Goal: Information Seeking & Learning: Learn about a topic

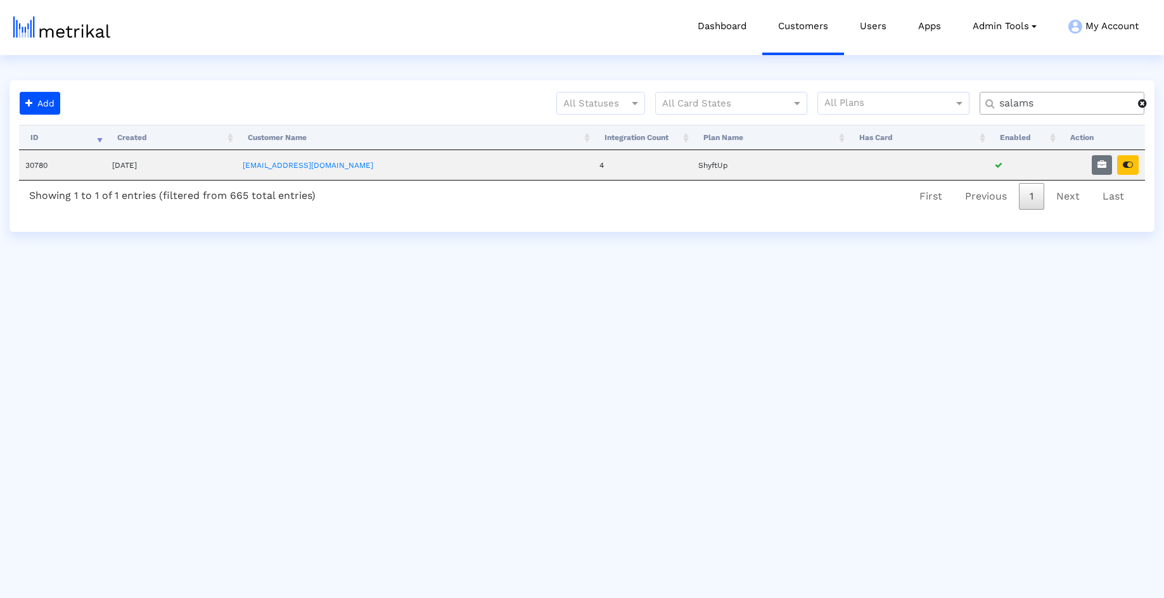
click at [1058, 112] on div "salams" at bounding box center [1062, 103] width 165 height 23
click at [1053, 105] on input "salams" at bounding box center [1064, 103] width 148 height 13
type input "rumbl"
click at [1109, 171] on button "button" at bounding box center [1102, 165] width 20 height 20
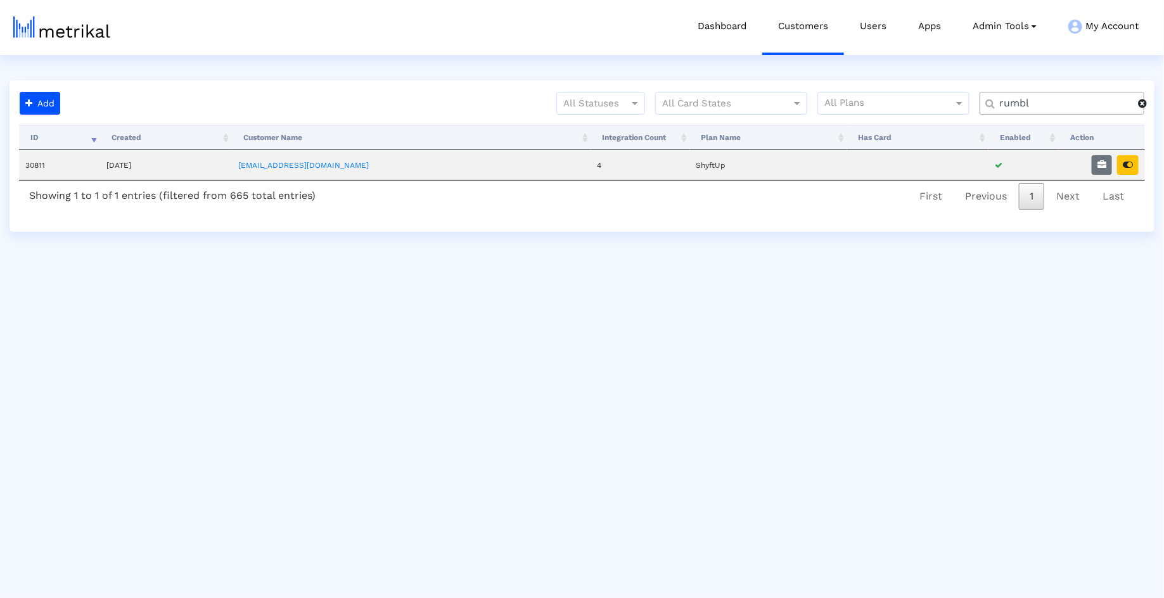
select select "1: 1"
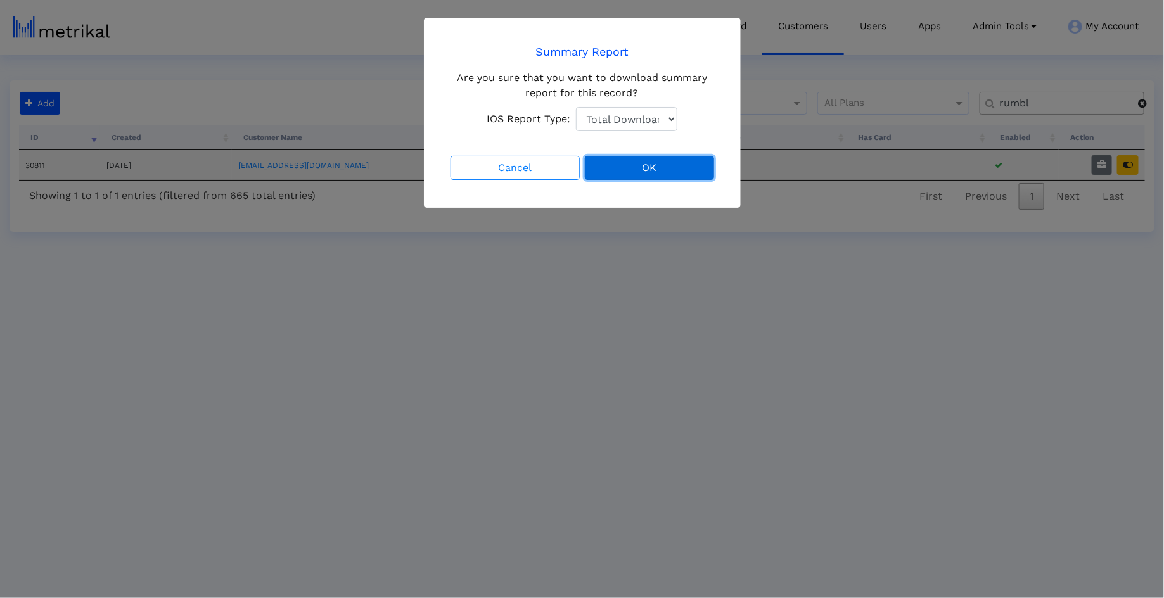
click at [655, 169] on button "OK" at bounding box center [649, 168] width 129 height 24
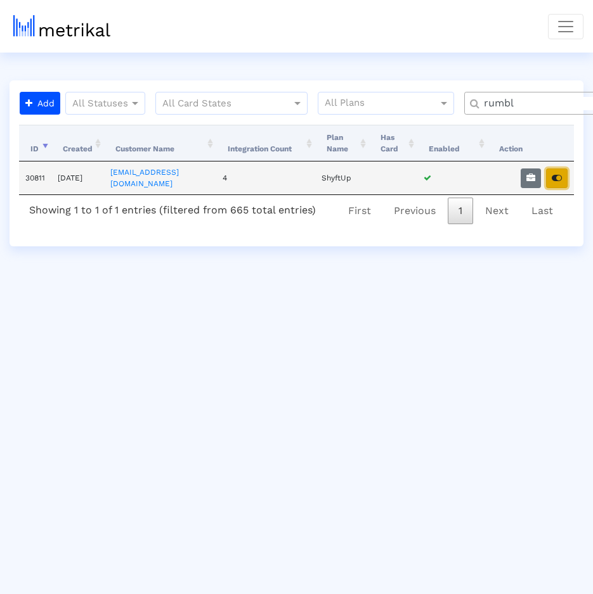
click at [548, 169] on button "button" at bounding box center [557, 179] width 22 height 20
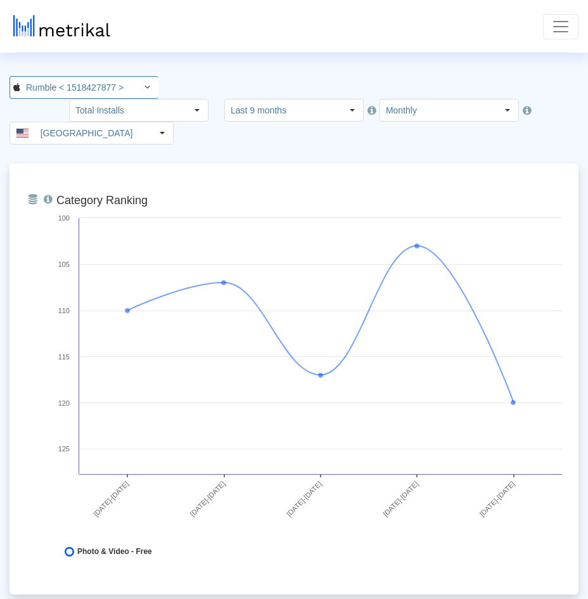
click at [75, 88] on input "Rumble < 1518427877 >" at bounding box center [77, 88] width 114 height 22
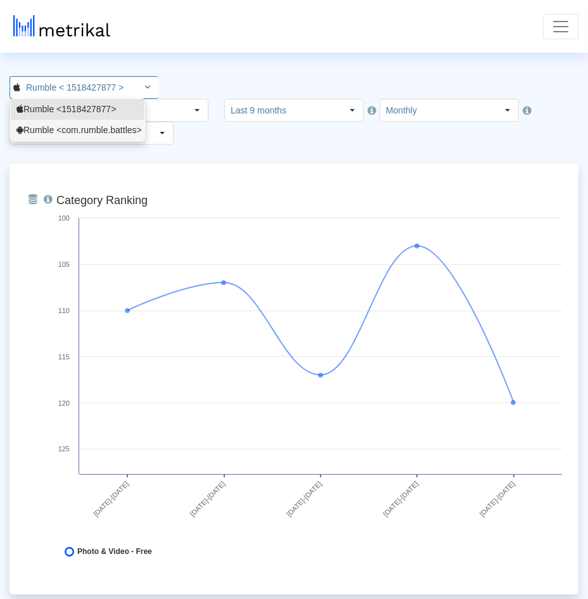
click at [67, 128] on div "Rumble <com.rumble.battles>" at bounding box center [77, 130] width 122 height 12
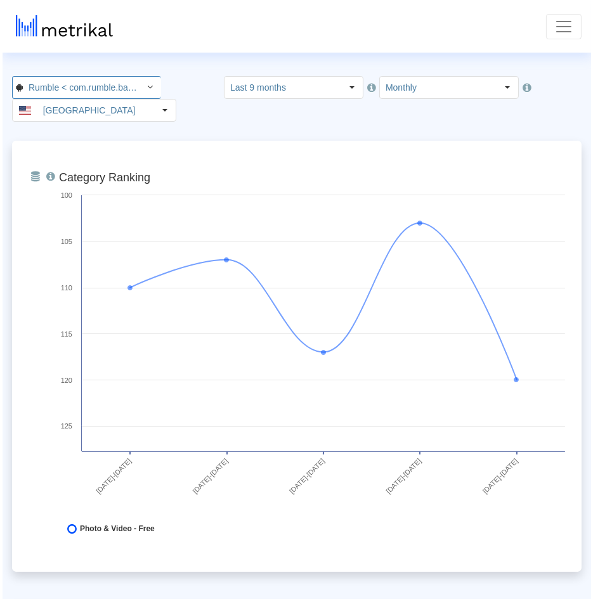
scroll to position [0, 30]
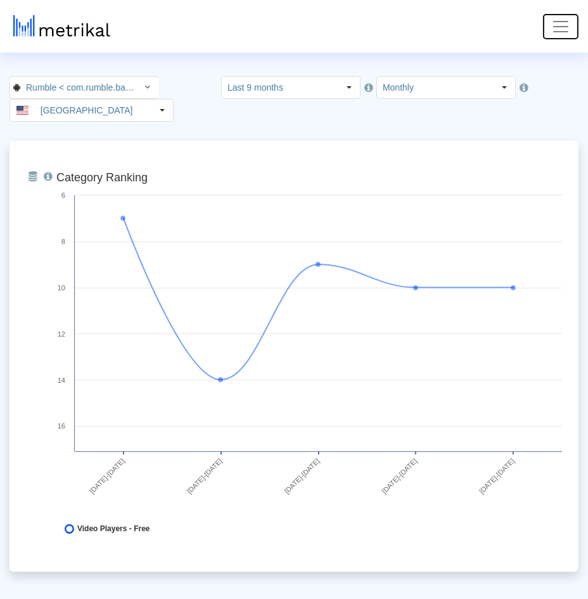
click at [568, 29] on span "Toggle navigation" at bounding box center [560, 26] width 19 height 19
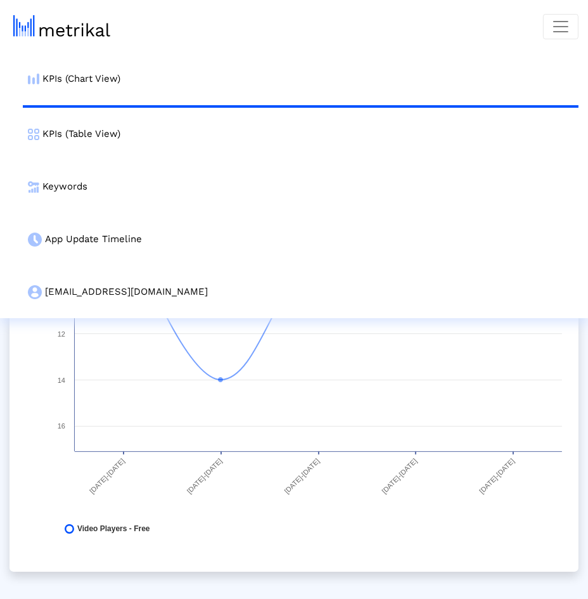
click at [283, 44] on nav "KPIs (Chart View) KPIs (Table View) Keywords App Update Timeline [EMAIL_ADDRESS…" at bounding box center [294, 159] width 588 height 318
click at [569, 25] on span "Toggle navigation" at bounding box center [560, 26] width 19 height 19
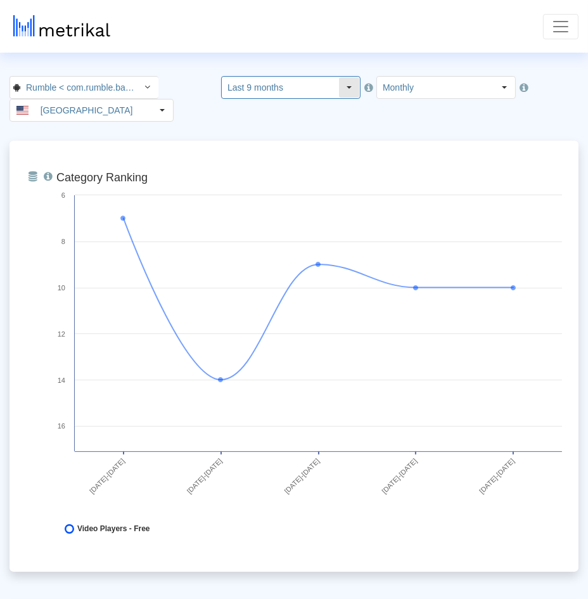
click at [238, 94] on input "Last 9 months" at bounding box center [280, 88] width 117 height 22
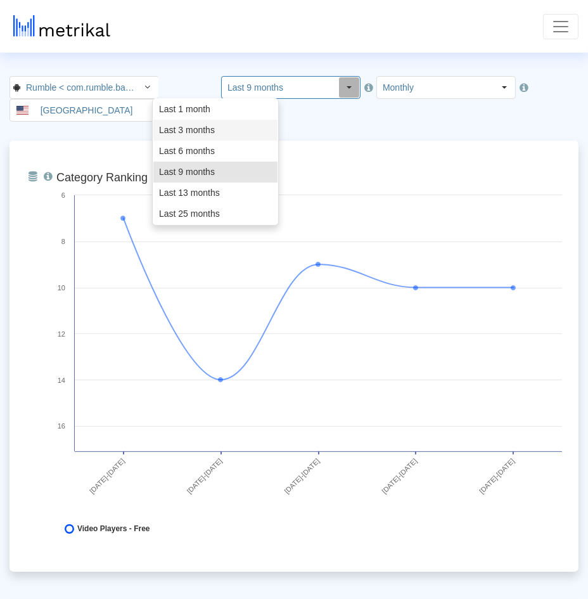
click at [221, 125] on div "Last 3 months" at bounding box center [215, 130] width 124 height 21
type input "Last 3 months"
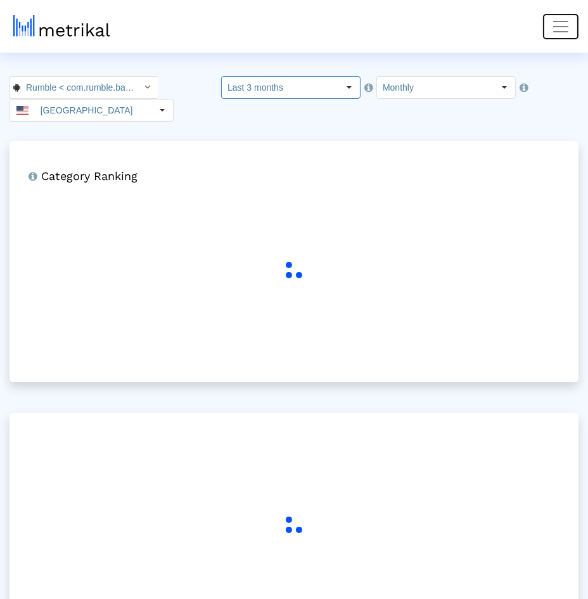
click at [560, 29] on span "Toggle navigation" at bounding box center [560, 26] width 19 height 19
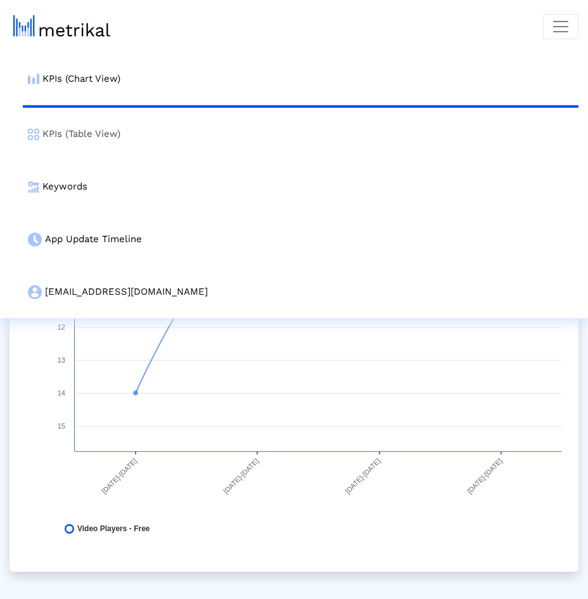
click at [366, 137] on link "KPIs (Table View)" at bounding box center [301, 134] width 556 height 53
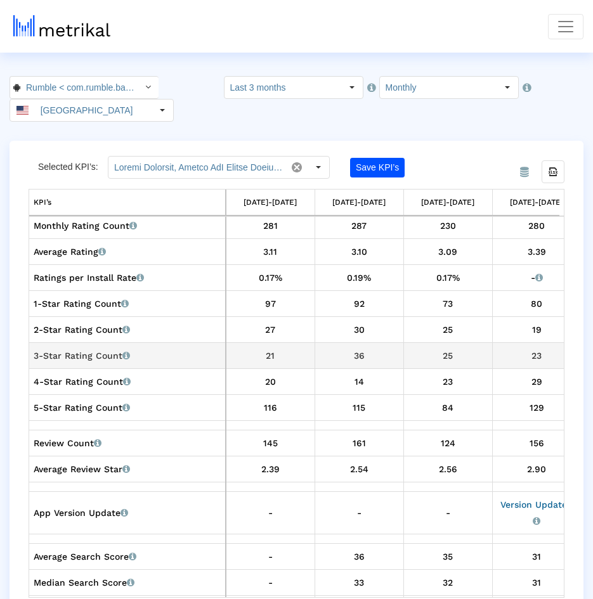
scroll to position [478, 2]
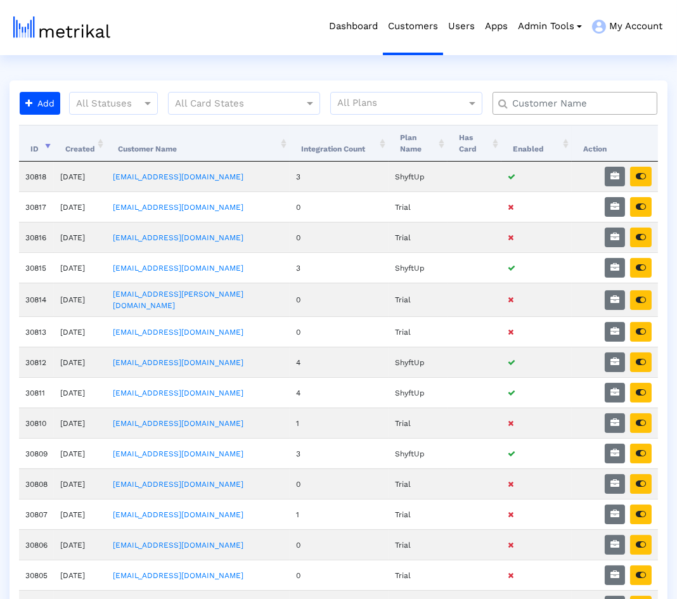
click at [551, 97] on input "text" at bounding box center [577, 103] width 149 height 13
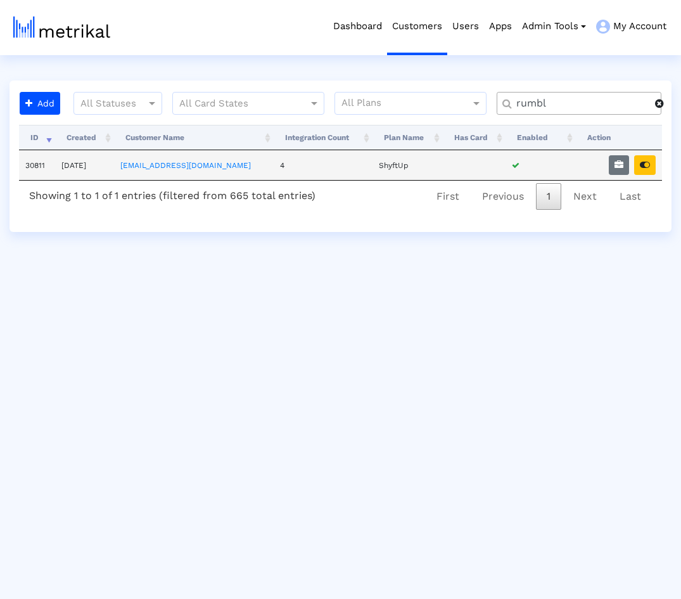
type input "rumbl"
click at [641, 153] on td at bounding box center [619, 165] width 86 height 30
click at [641, 156] on button "button" at bounding box center [645, 165] width 22 height 20
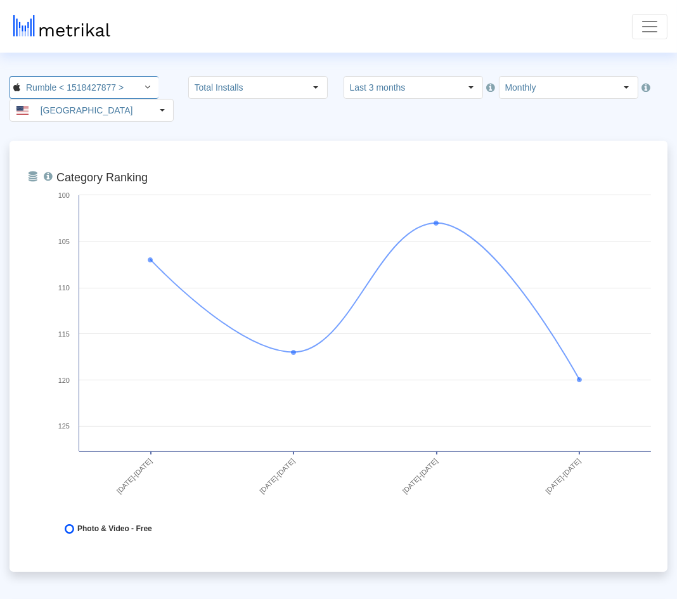
click at [139, 87] on div "Select" at bounding box center [148, 87] width 20 height 20
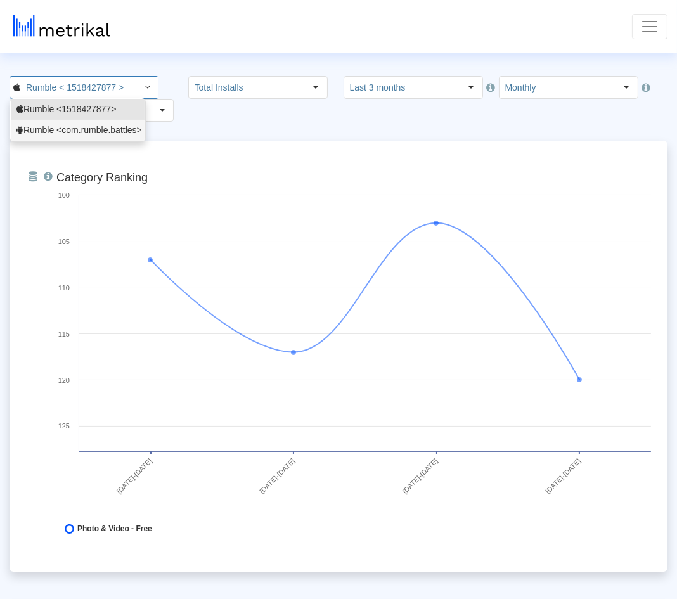
click at [115, 128] on div "Rumble <com.rumble.battles>" at bounding box center [77, 130] width 122 height 12
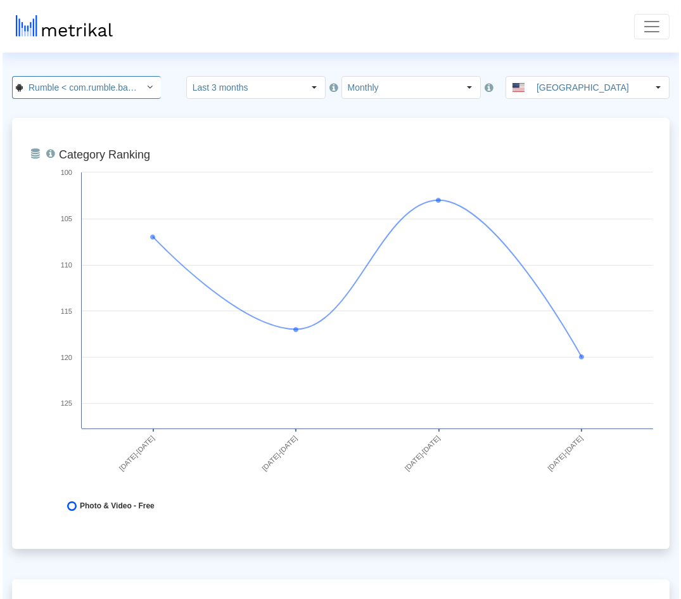
scroll to position [0, 30]
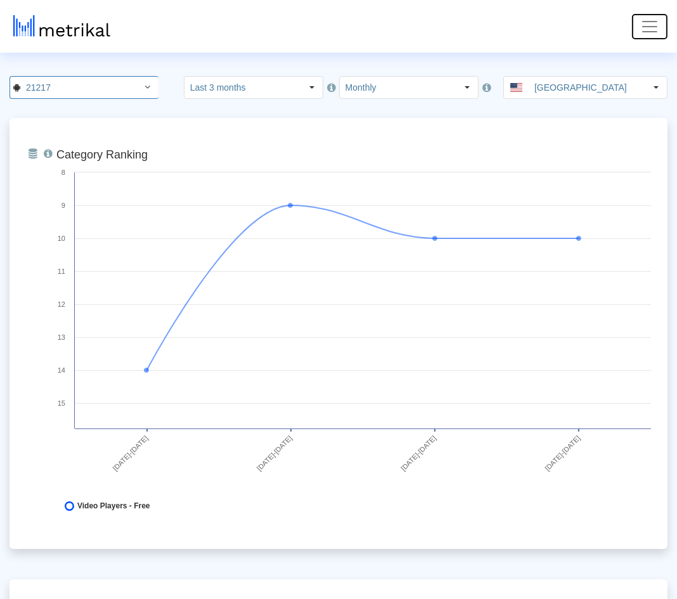
click at [662, 29] on button "Toggle navigation" at bounding box center [649, 26] width 35 height 25
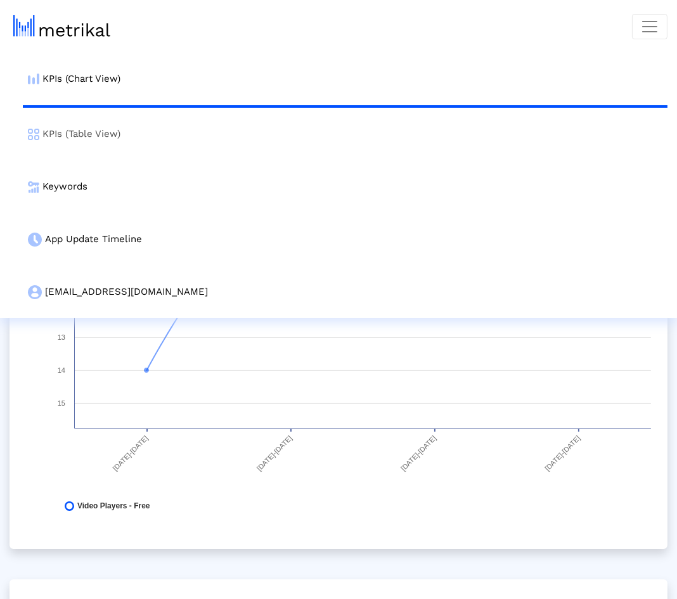
click at [177, 138] on link "KPIs (Table View)" at bounding box center [345, 134] width 644 height 53
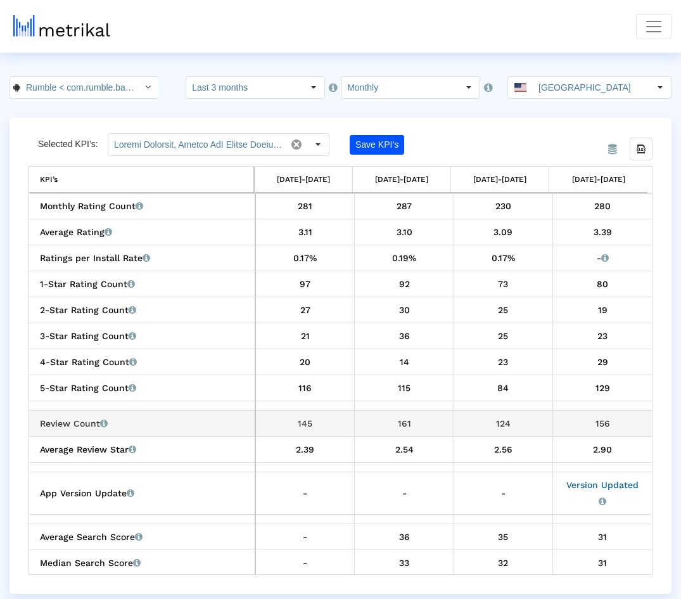
scroll to position [473, 0]
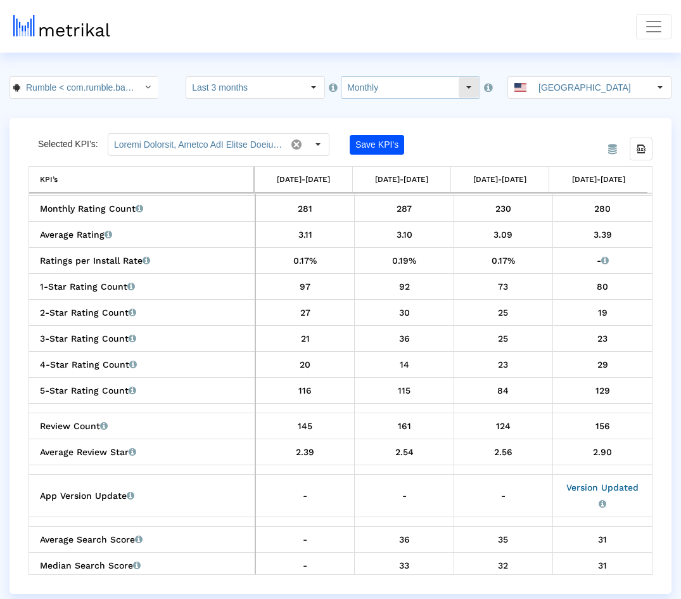
click at [428, 80] on input "Monthly" at bounding box center [400, 88] width 117 height 22
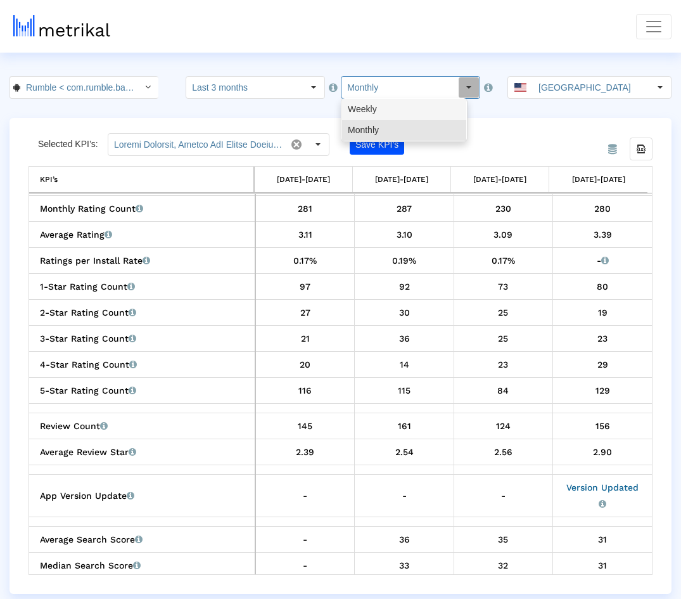
click at [397, 115] on div "Weekly" at bounding box center [404, 109] width 124 height 21
type input "Weekly"
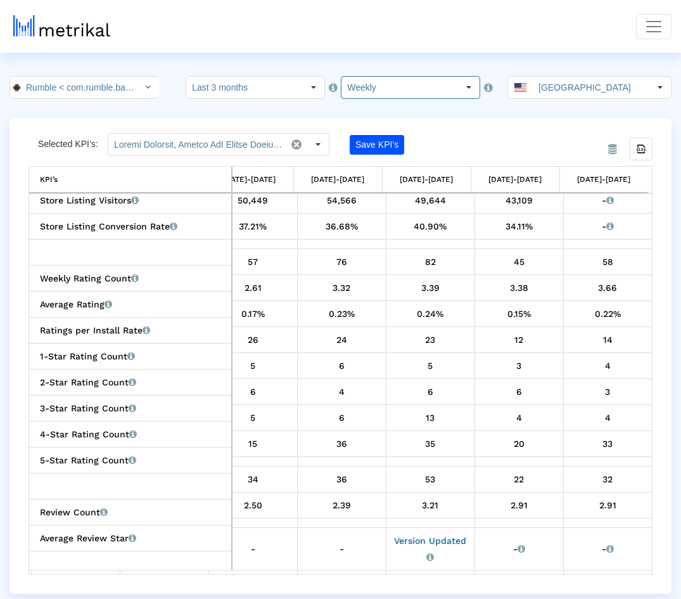
scroll to position [447, 737]
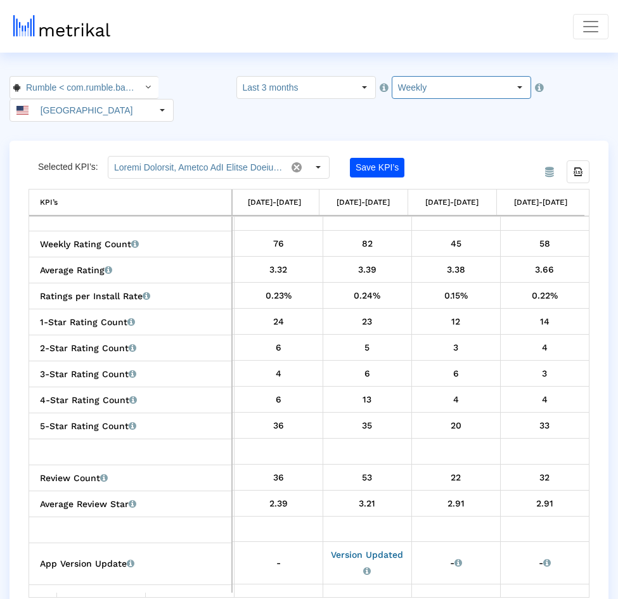
click at [603, 309] on div "From Database Selected KPI’s: Save KPI’s Export all data KPI’s KPI’s [DATE]-[DA…" at bounding box center [309, 379] width 599 height 476
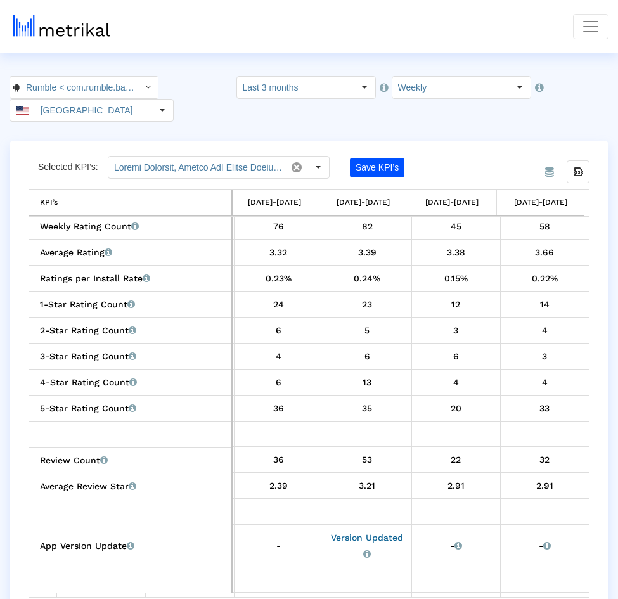
click at [604, 411] on div "From Database Selected KPI’s: Save KPI’s Export all data KPI’s KPI’s [DATE]-[DA…" at bounding box center [309, 379] width 599 height 476
click at [597, 40] on nav "KPIs (Chart View) KPIs (Table View) Keywords App Update Timeline [EMAIL_ADDRESS…" at bounding box center [309, 26] width 618 height 53
click at [596, 34] on span "Toggle navigation" at bounding box center [590, 26] width 19 height 19
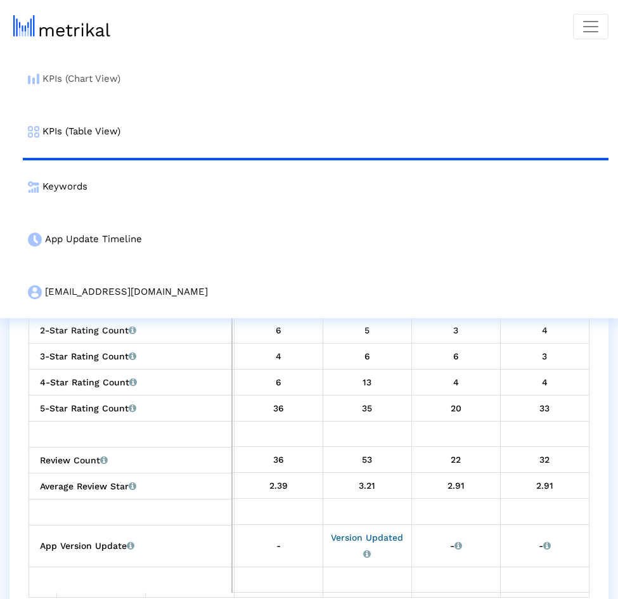
click at [305, 79] on link "KPIs (Chart View)" at bounding box center [316, 79] width 586 height 53
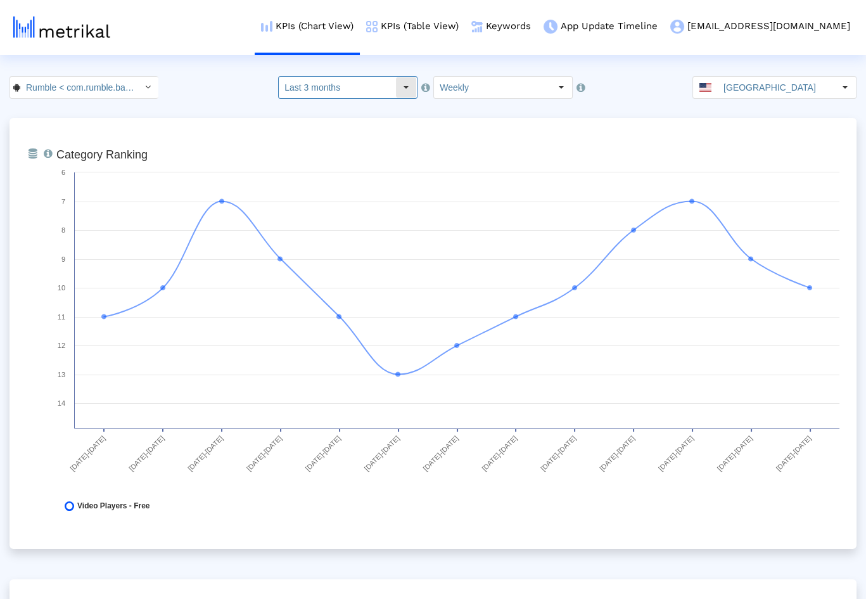
click at [358, 93] on input "Last 3 months" at bounding box center [337, 88] width 117 height 22
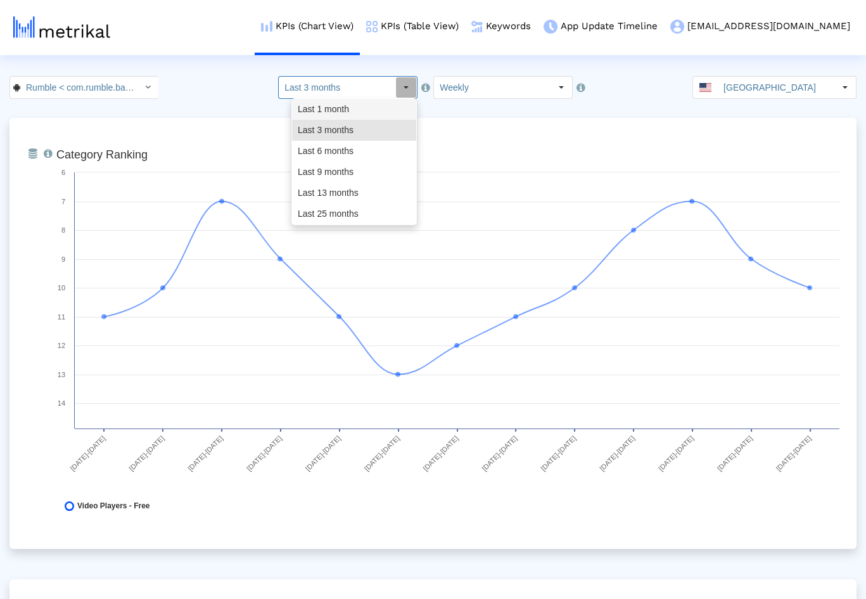
click at [354, 113] on div "Last 1 month" at bounding box center [354, 109] width 124 height 21
type input "Last 1 month"
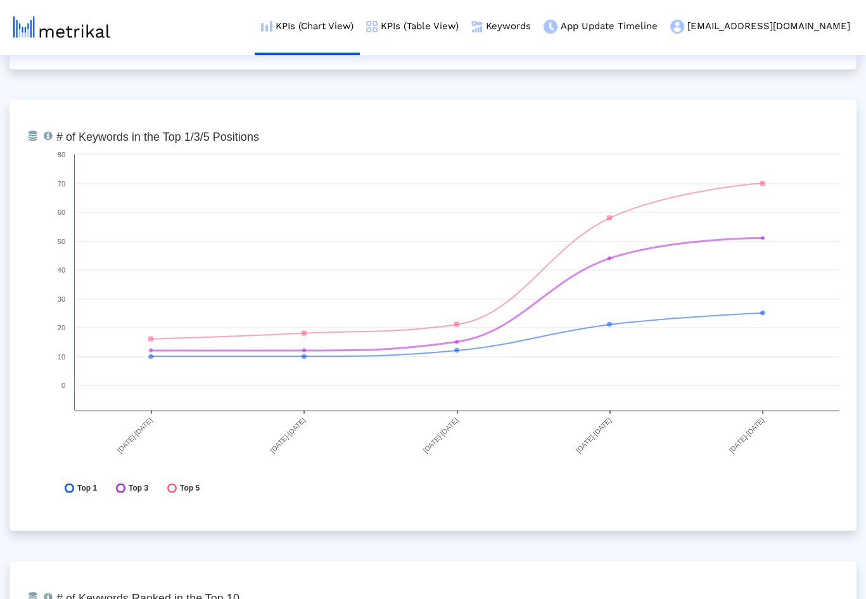
scroll to position [3711, 0]
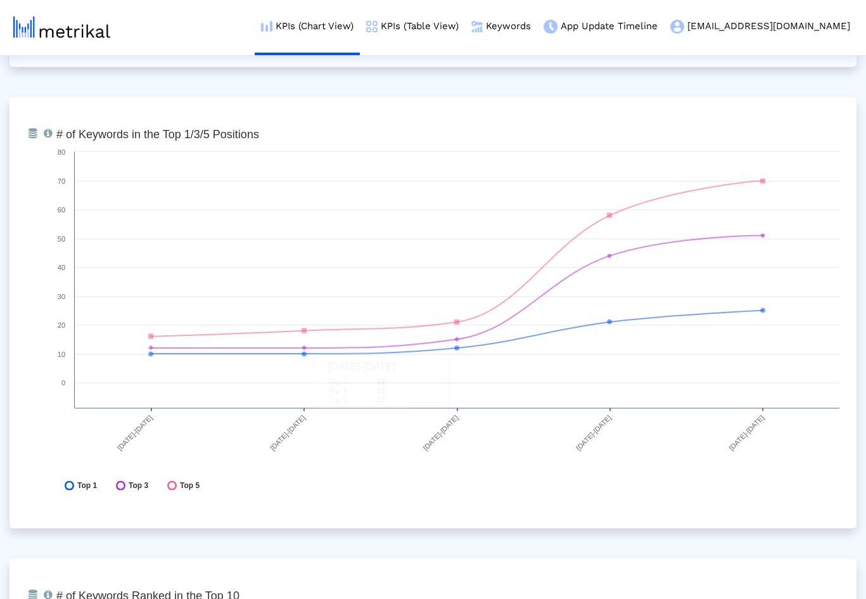
click at [681, 487] on rect at bounding box center [448, 313] width 796 height 380
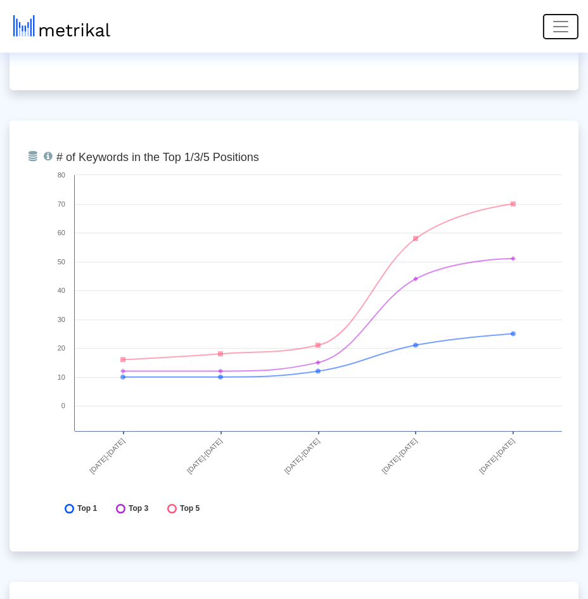
click at [567, 23] on span "Toggle navigation" at bounding box center [560, 26] width 19 height 19
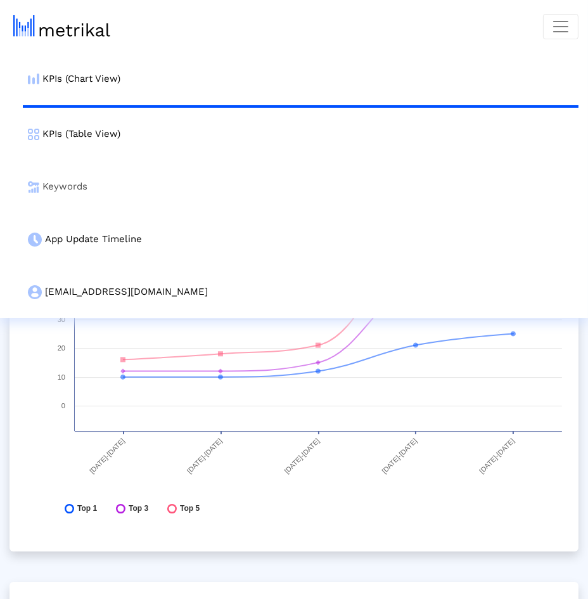
click at [203, 178] on link "Keywords" at bounding box center [301, 186] width 556 height 53
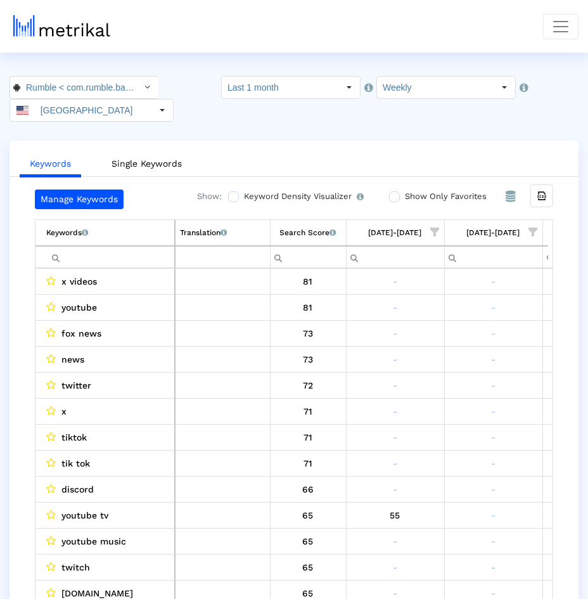
click at [240, 97] on input "Last 1 month" at bounding box center [280, 88] width 117 height 22
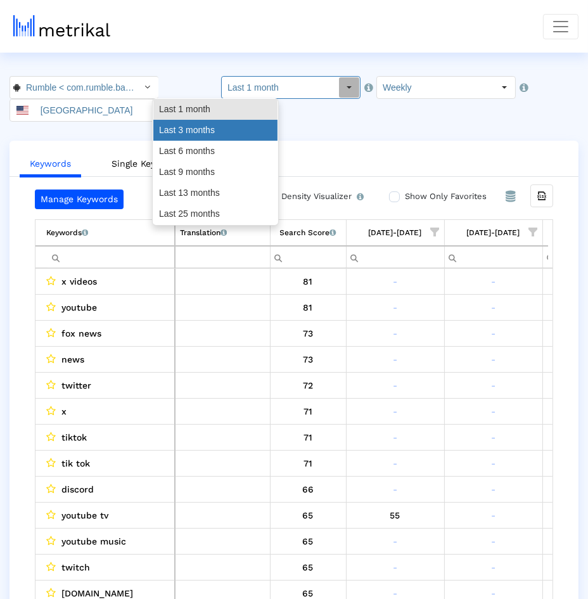
click at [227, 127] on div "Last 3 months" at bounding box center [215, 130] width 124 height 21
type input "Last 3 months"
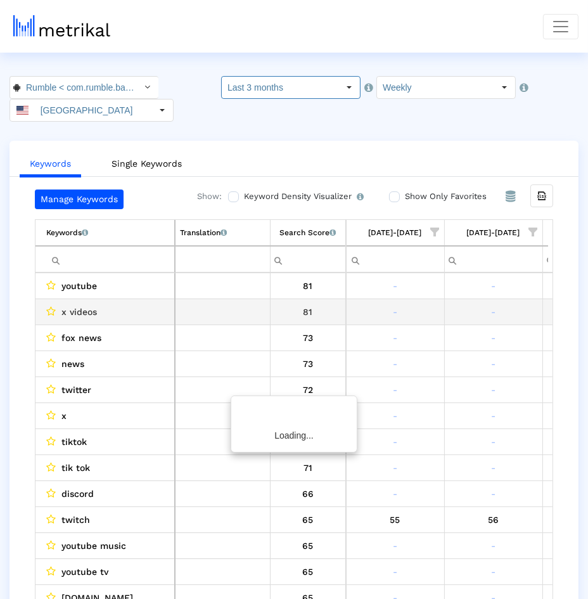
scroll to position [0, 681]
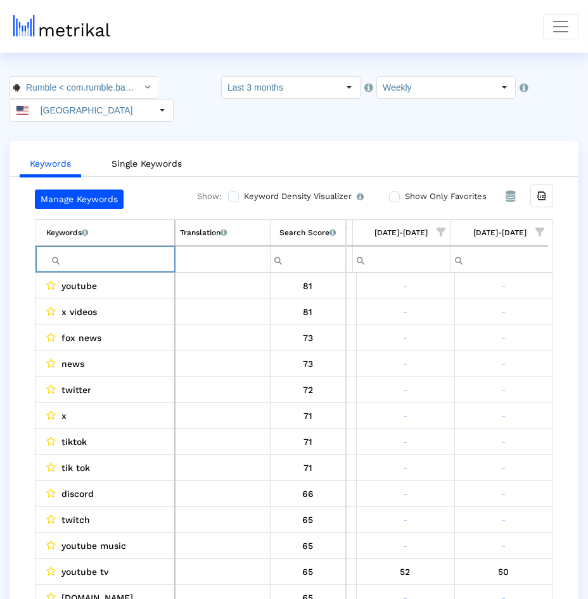
click at [103, 249] on input "Filter cell" at bounding box center [110, 259] width 128 height 21
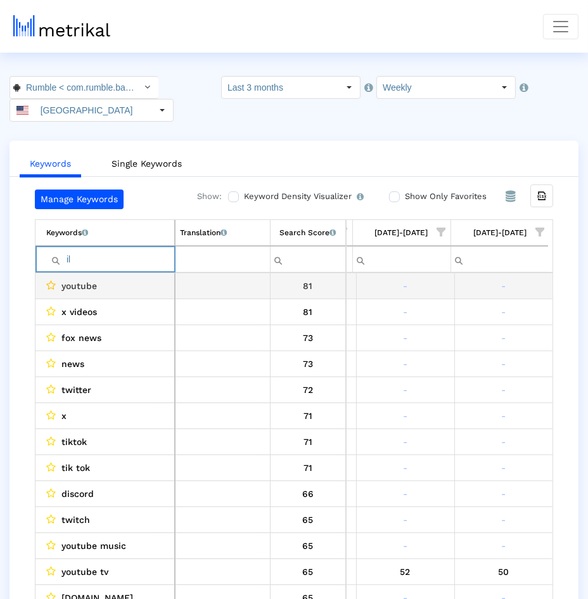
type input "i"
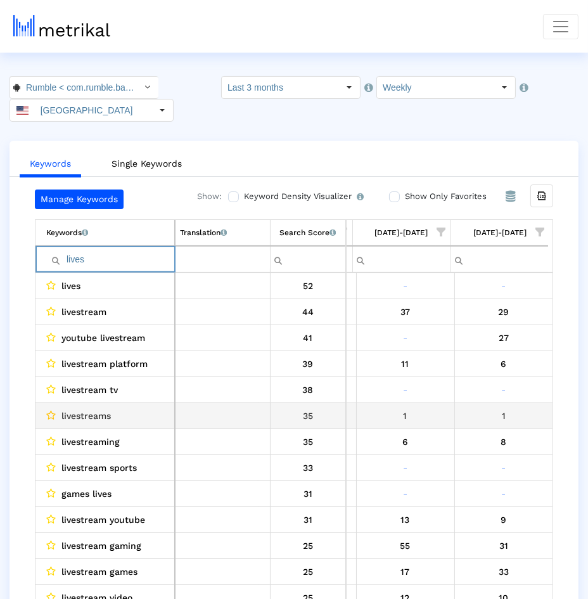
type input "lives"
click at [52, 410] on icon "Data grid" at bounding box center [52, 415] width 10 height 10
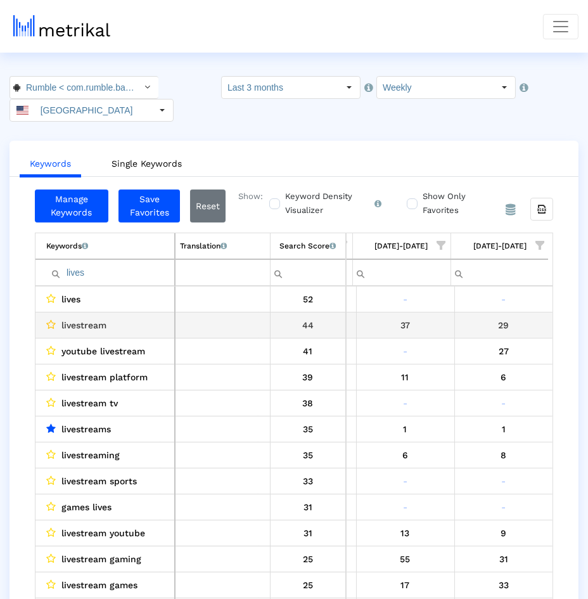
click at [52, 319] on icon "Data grid" at bounding box center [52, 324] width 10 height 10
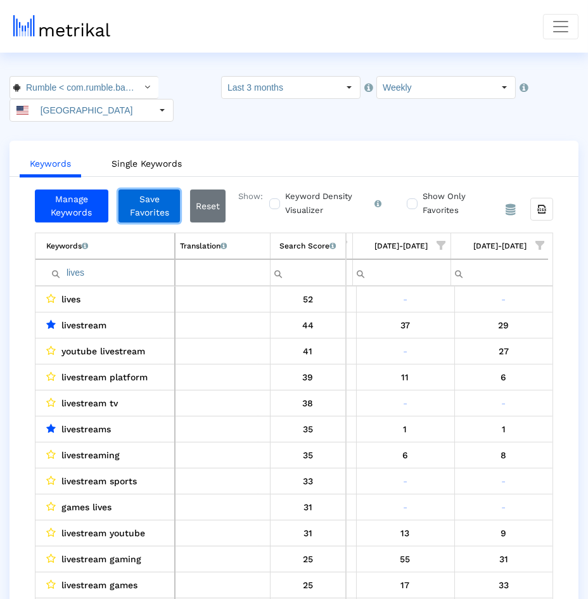
click at [131, 190] on button "Save Favorites" at bounding box center [149, 205] width 61 height 33
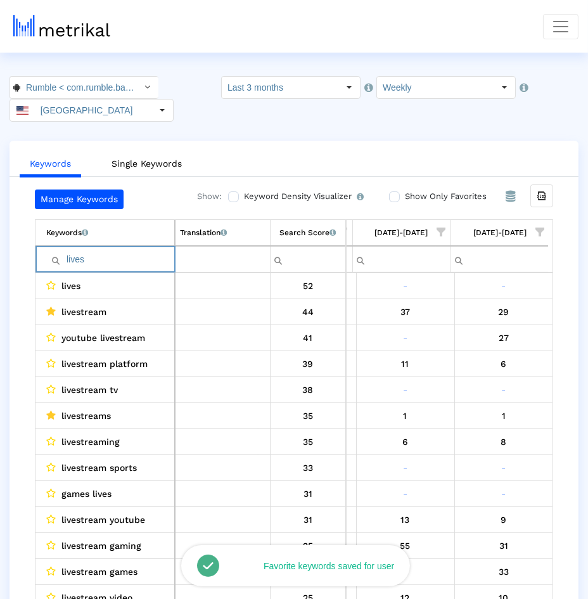
click at [97, 249] on input "lives" at bounding box center [110, 259] width 128 height 21
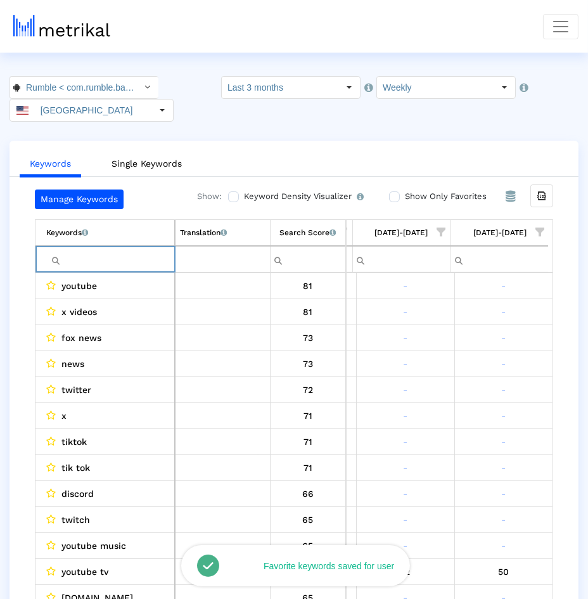
click at [541, 227] on span "Show filter options for column '08/24/25-08/30/25'" at bounding box center [539, 231] width 9 height 9
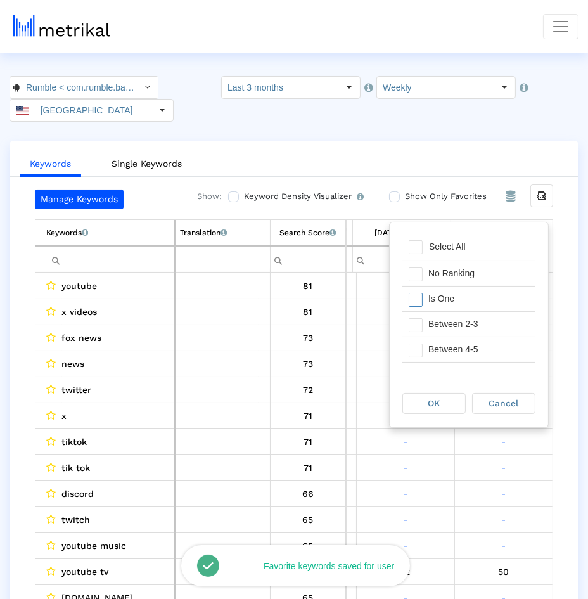
click at [493, 302] on div "Is One" at bounding box center [478, 298] width 113 height 25
click at [493, 325] on div "Between 2-3" at bounding box center [478, 324] width 113 height 25
click at [482, 349] on div "Between 4-5" at bounding box center [478, 349] width 113 height 25
click at [434, 398] on span "OK" at bounding box center [434, 403] width 12 height 10
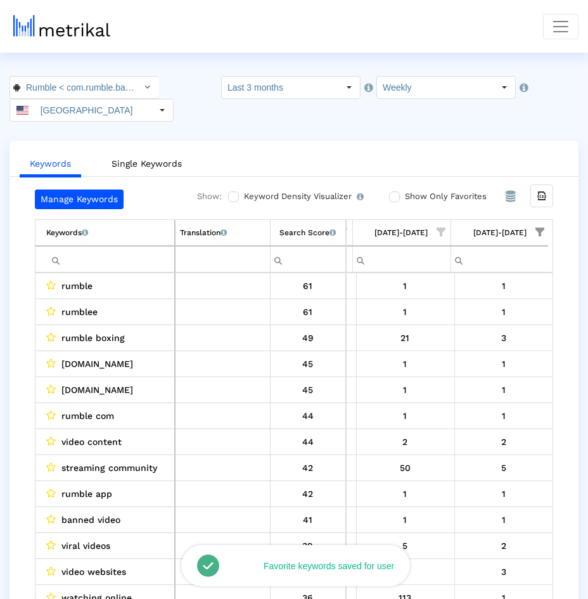
click at [445, 227] on span "Show filter options for column '08/17/25-08/23/25'" at bounding box center [441, 231] width 9 height 9
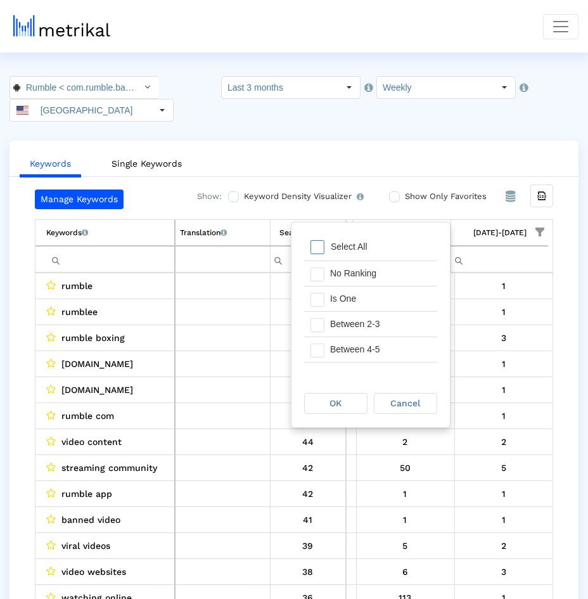
click at [366, 250] on div "Select All" at bounding box center [348, 246] width 49 height 11
click at [366, 300] on div "Is One" at bounding box center [380, 298] width 113 height 25
click at [366, 327] on div "Between 2-3" at bounding box center [380, 324] width 113 height 25
click at [366, 345] on div "Between 4-5" at bounding box center [380, 349] width 113 height 25
click at [340, 400] on span "OK" at bounding box center [336, 403] width 12 height 10
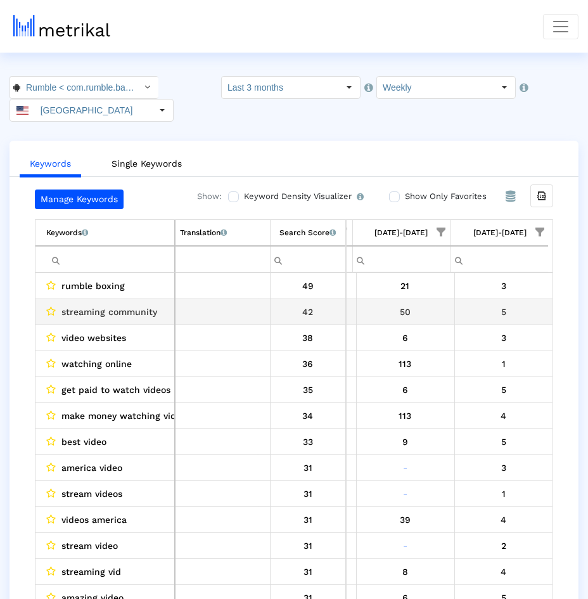
click at [454, 298] on td "5" at bounding box center [503, 311] width 98 height 26
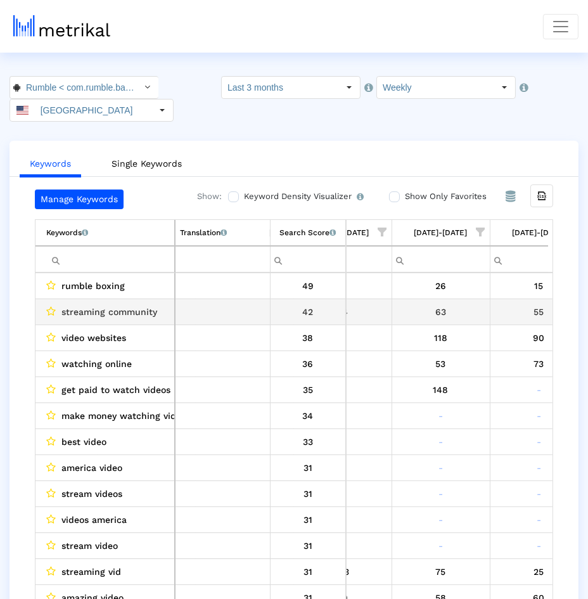
scroll to position [0, 428]
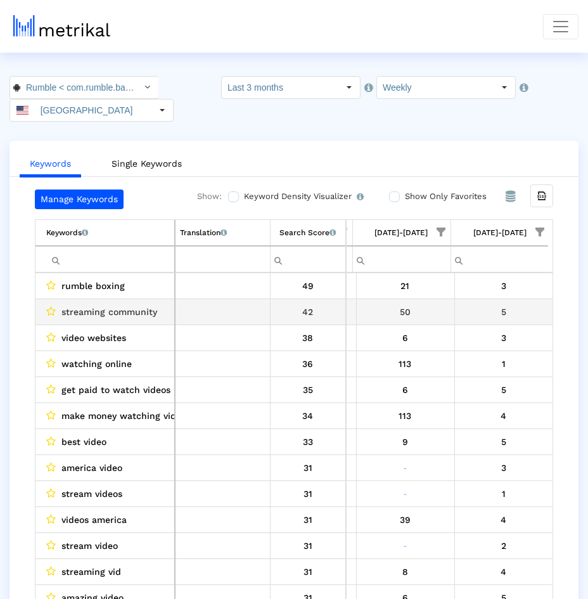
click at [454, 298] on td "5" at bounding box center [503, 311] width 98 height 26
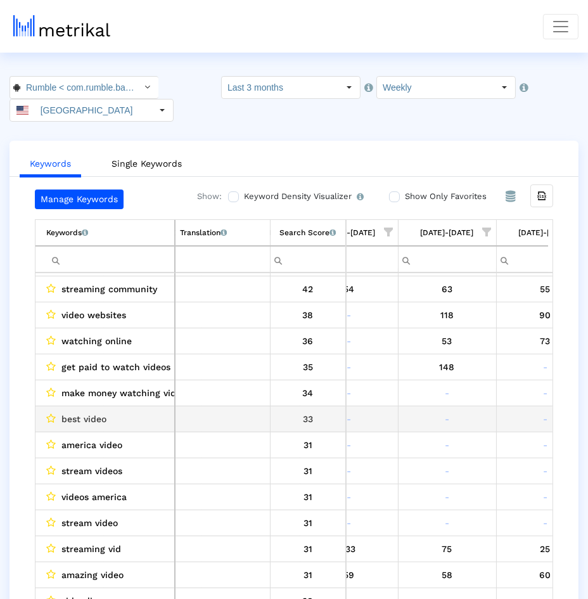
scroll to position [0, 404]
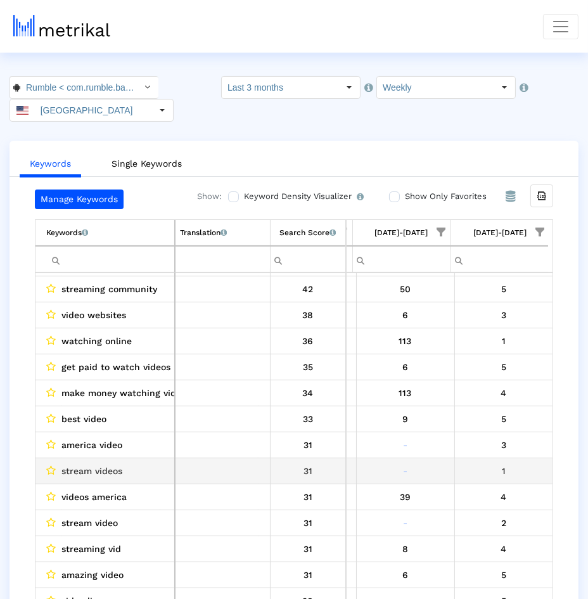
click at [501, 463] on div "1" at bounding box center [503, 471] width 89 height 16
click at [69, 463] on span "stream videos" at bounding box center [91, 471] width 61 height 16
click at [118, 463] on span "stream videos" at bounding box center [91, 471] width 61 height 16
drag, startPoint x: 118, startPoint y: 439, endPoint x: 64, endPoint y: 438, distance: 53.9
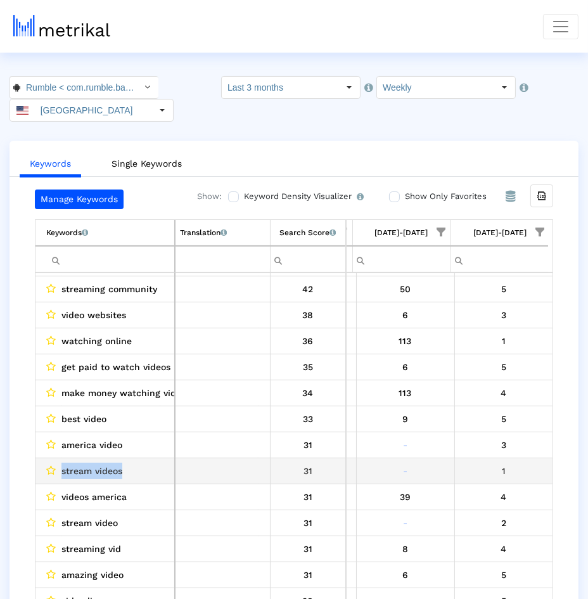
click at [64, 463] on span "stream videos" at bounding box center [91, 471] width 61 height 16
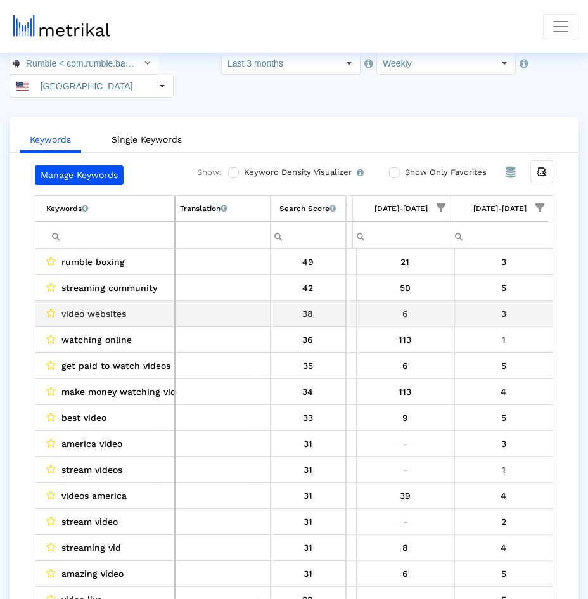
click at [275, 305] on div "38" at bounding box center [308, 313] width 67 height 16
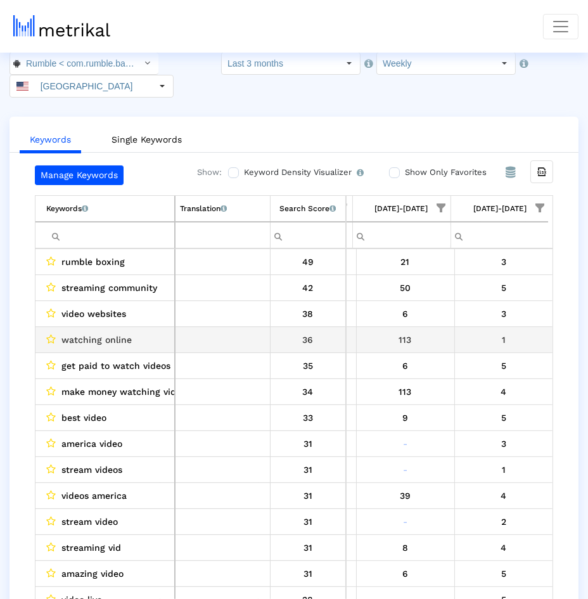
click at [279, 331] on div "36" at bounding box center [308, 339] width 67 height 16
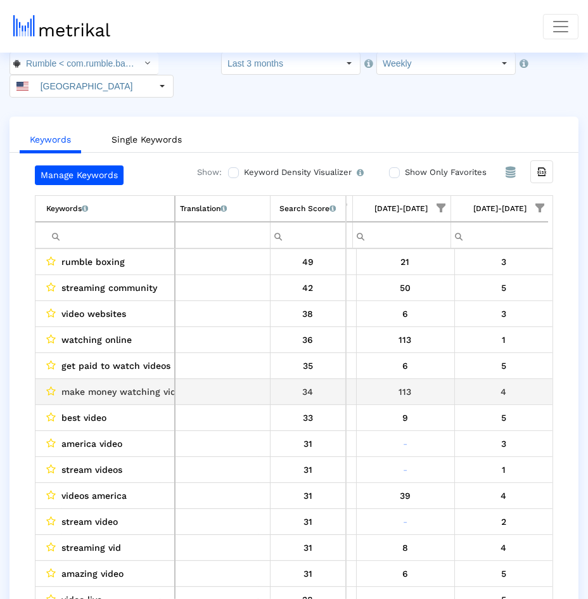
click at [490, 383] on div "4" at bounding box center [503, 391] width 89 height 16
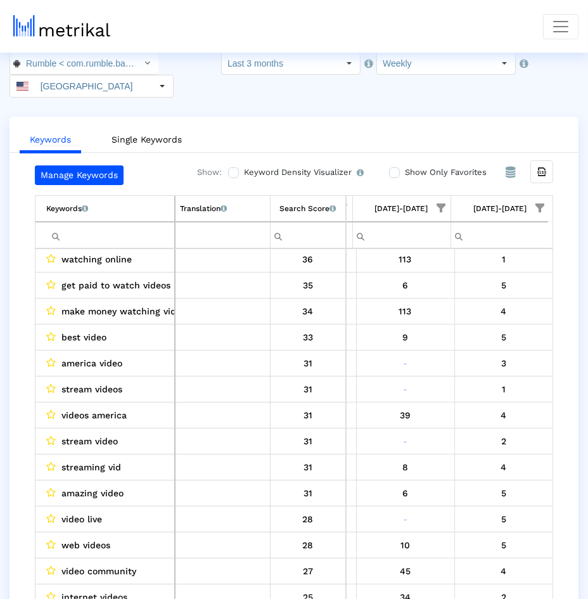
click at [439, 203] on span "Show filter options for column '08/17/25-08/23/25'" at bounding box center [441, 207] width 9 height 9
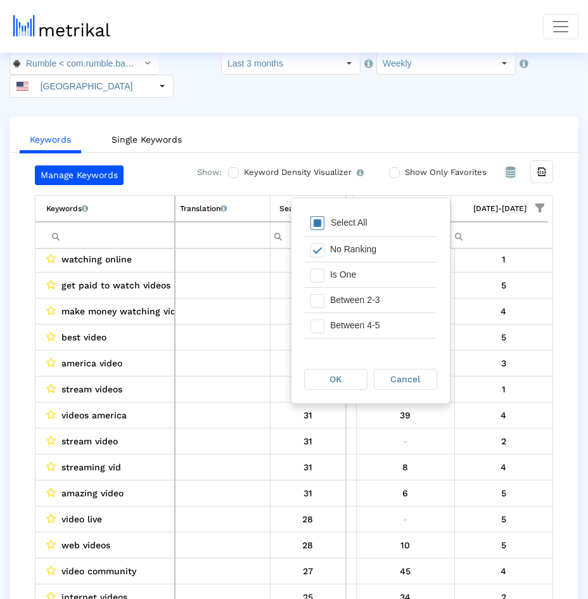
click at [372, 222] on div "Select All" at bounding box center [348, 222] width 49 height 11
click at [352, 400] on div "OK Cancel" at bounding box center [370, 380] width 158 height 48
click at [352, 388] on div "OK" at bounding box center [336, 379] width 62 height 20
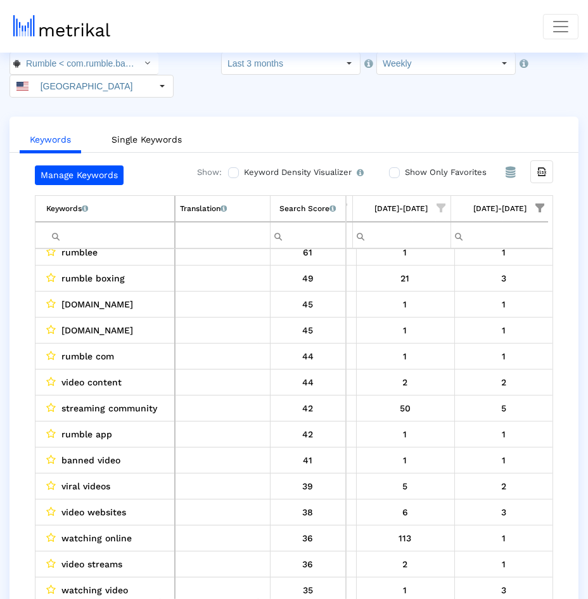
click at [442, 203] on span "Show filter options for column '08/17/25-08/23/25'" at bounding box center [441, 207] width 9 height 9
click at [439, 203] on span "Show filter options for column '08/17/25-08/23/25'" at bounding box center [441, 207] width 9 height 9
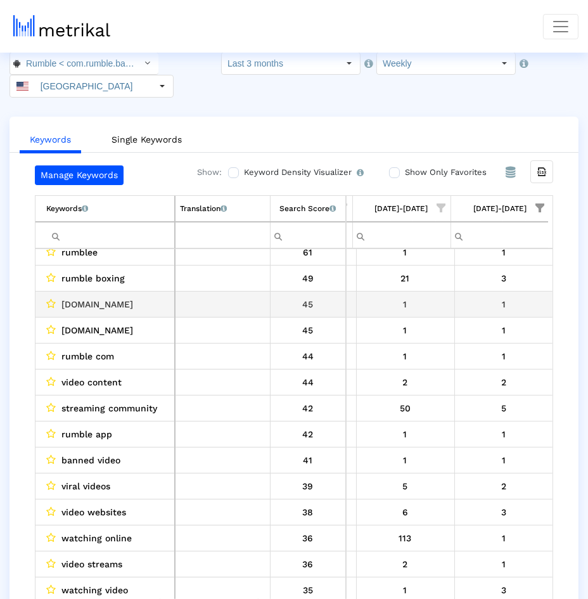
click at [487, 291] on td "1" at bounding box center [503, 304] width 98 height 26
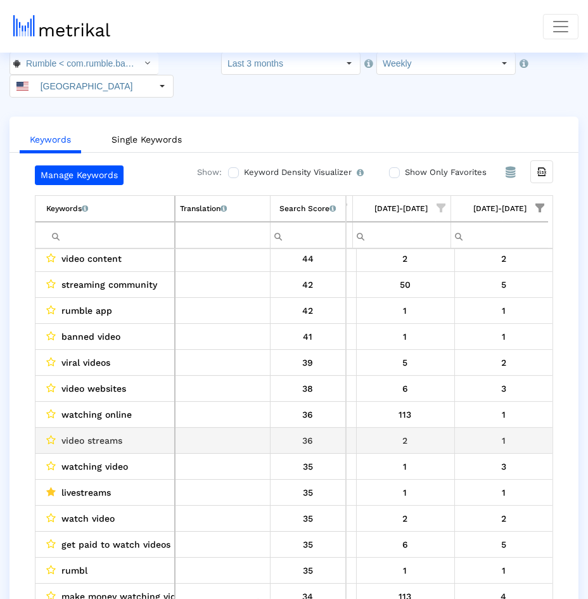
click at [93, 432] on span "video streams" at bounding box center [91, 440] width 61 height 16
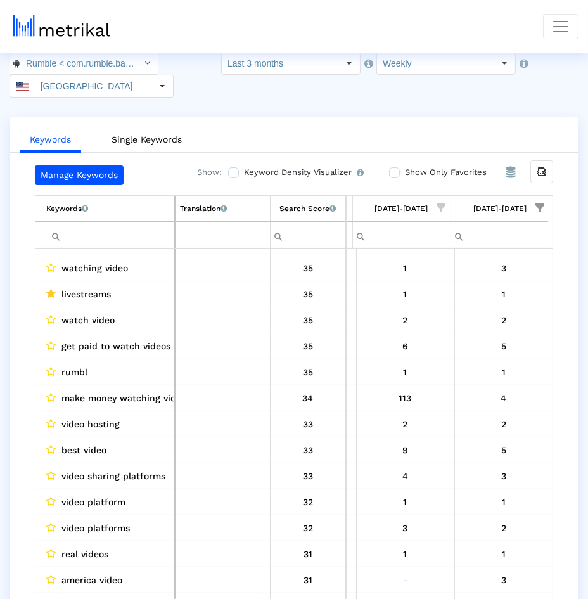
scroll to position [388, 0]
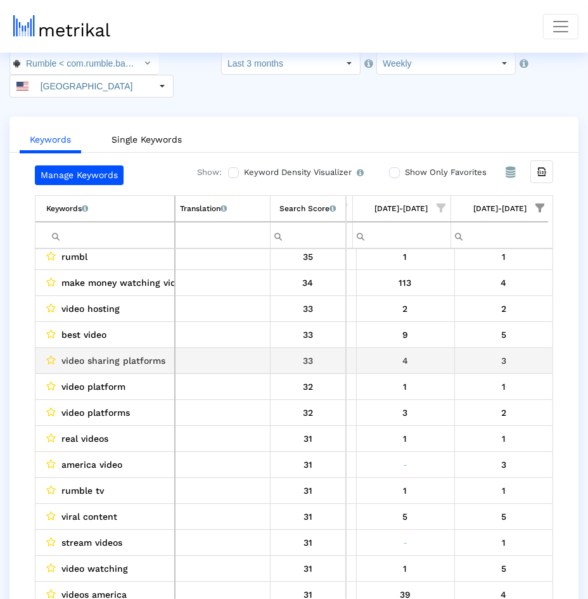
click at [493, 352] on div "3" at bounding box center [503, 360] width 89 height 16
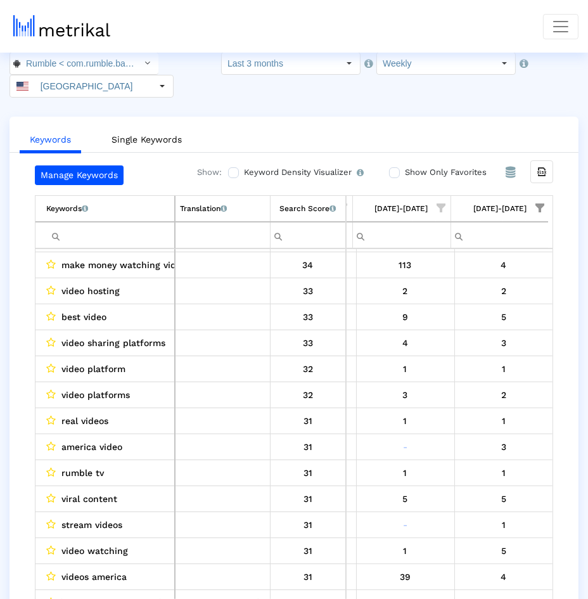
click at [98, 335] on span "video sharing platforms" at bounding box center [113, 343] width 104 height 16
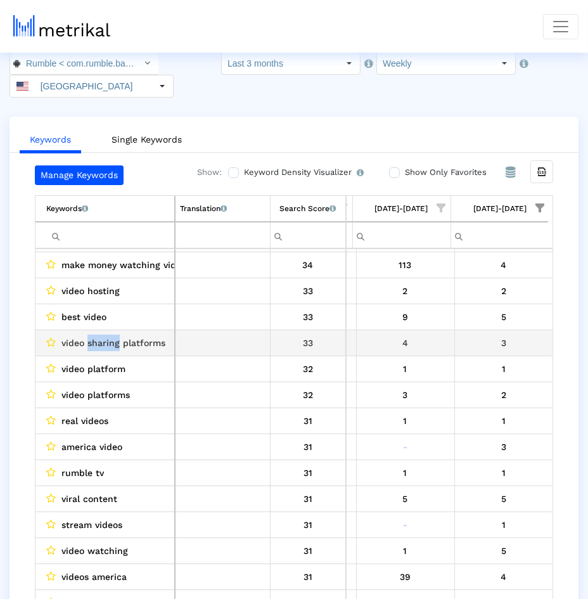
click at [98, 335] on span "video sharing platforms" at bounding box center [113, 343] width 104 height 16
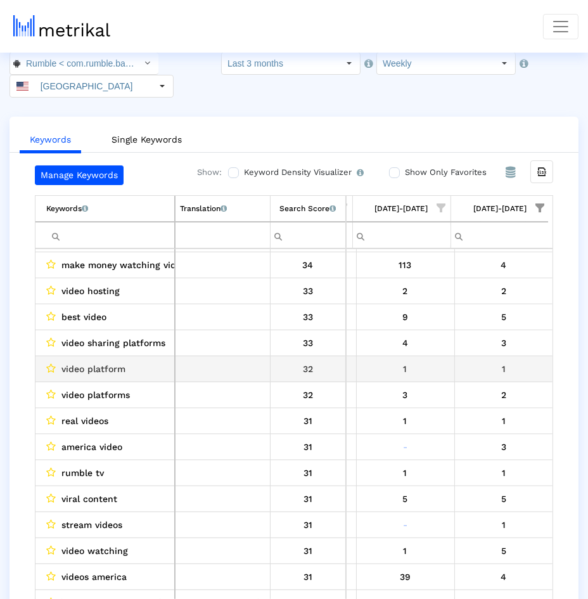
click at [112, 361] on span "video platform" at bounding box center [93, 369] width 64 height 16
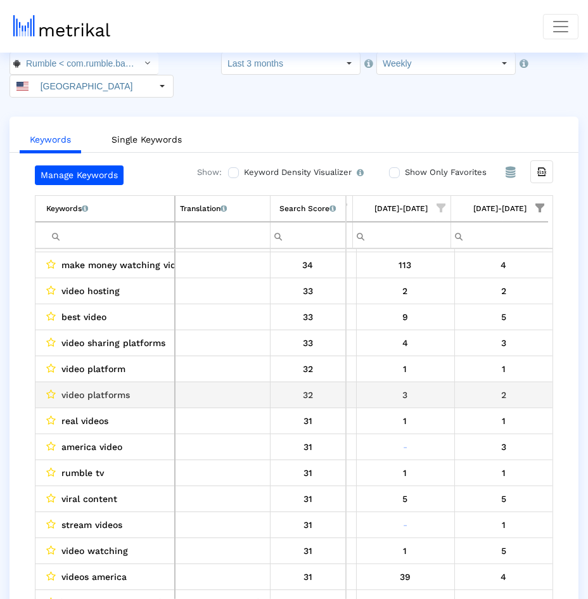
click at [113, 387] on span "video platforms" at bounding box center [95, 395] width 68 height 16
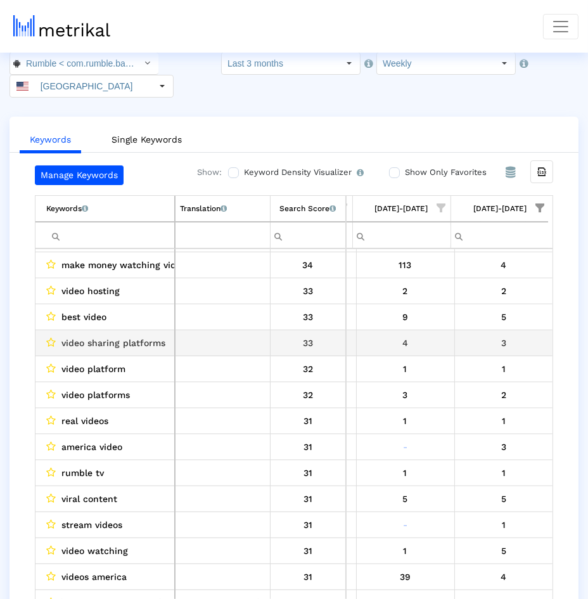
click at [110, 335] on span "video sharing platforms" at bounding box center [113, 343] width 104 height 16
copy span "video sharing platforms"
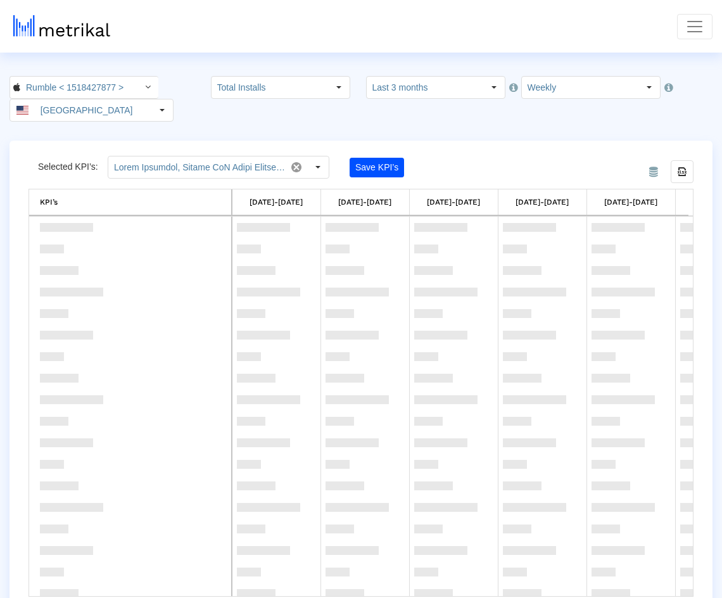
scroll to position [759, 0]
